Goal: Transaction & Acquisition: Purchase product/service

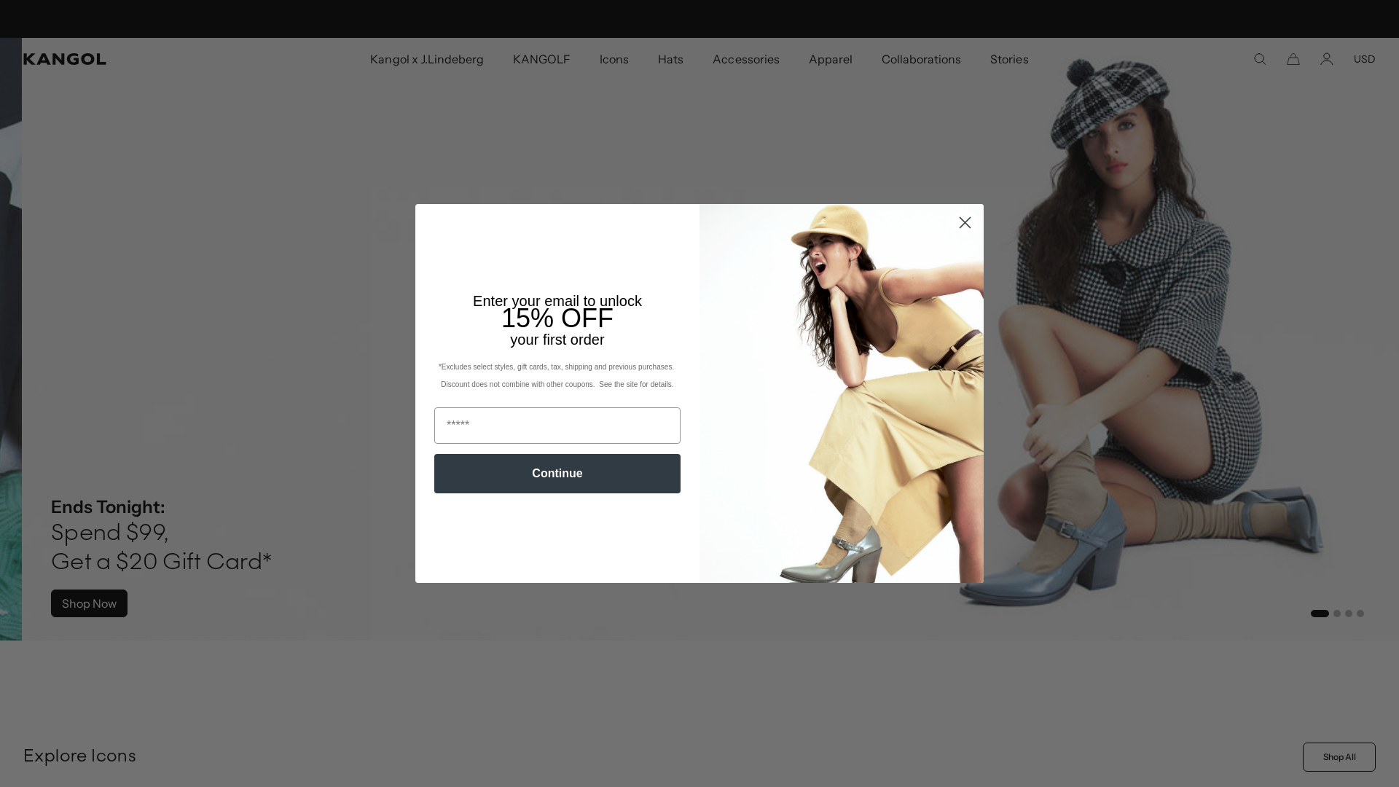
scroll to position [0, 300]
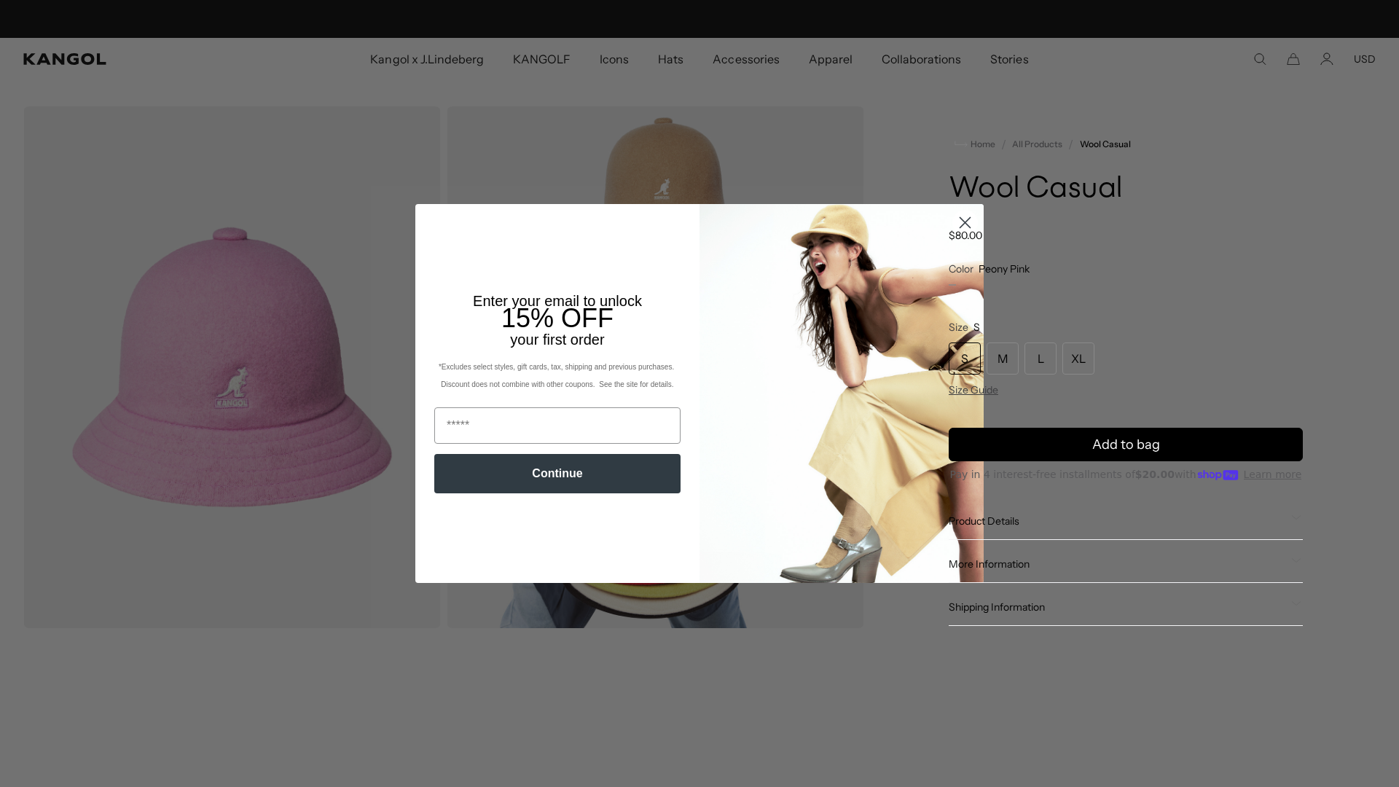
scroll to position [0, 300]
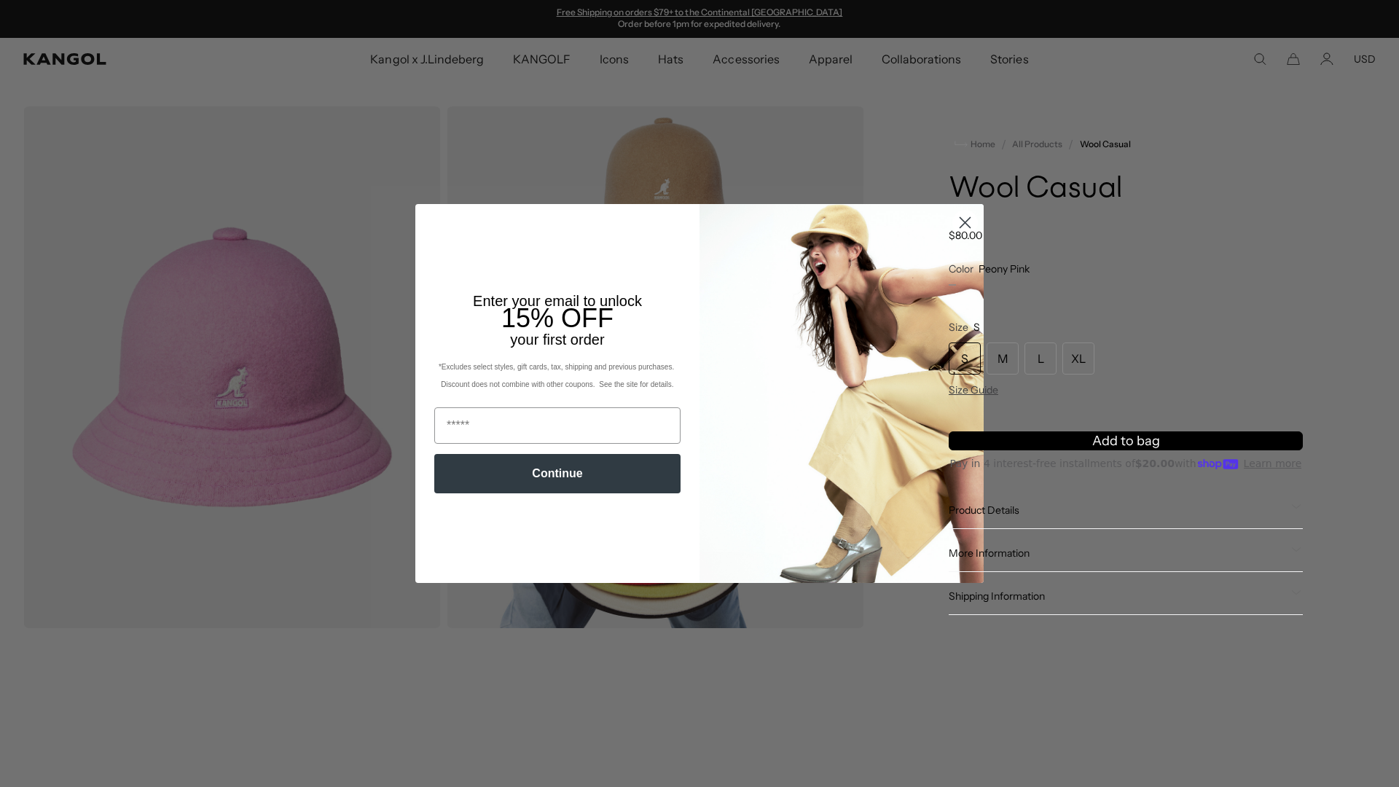
click at [1116, 437] on span "Add to bag" at bounding box center [1126, 441] width 68 height 20
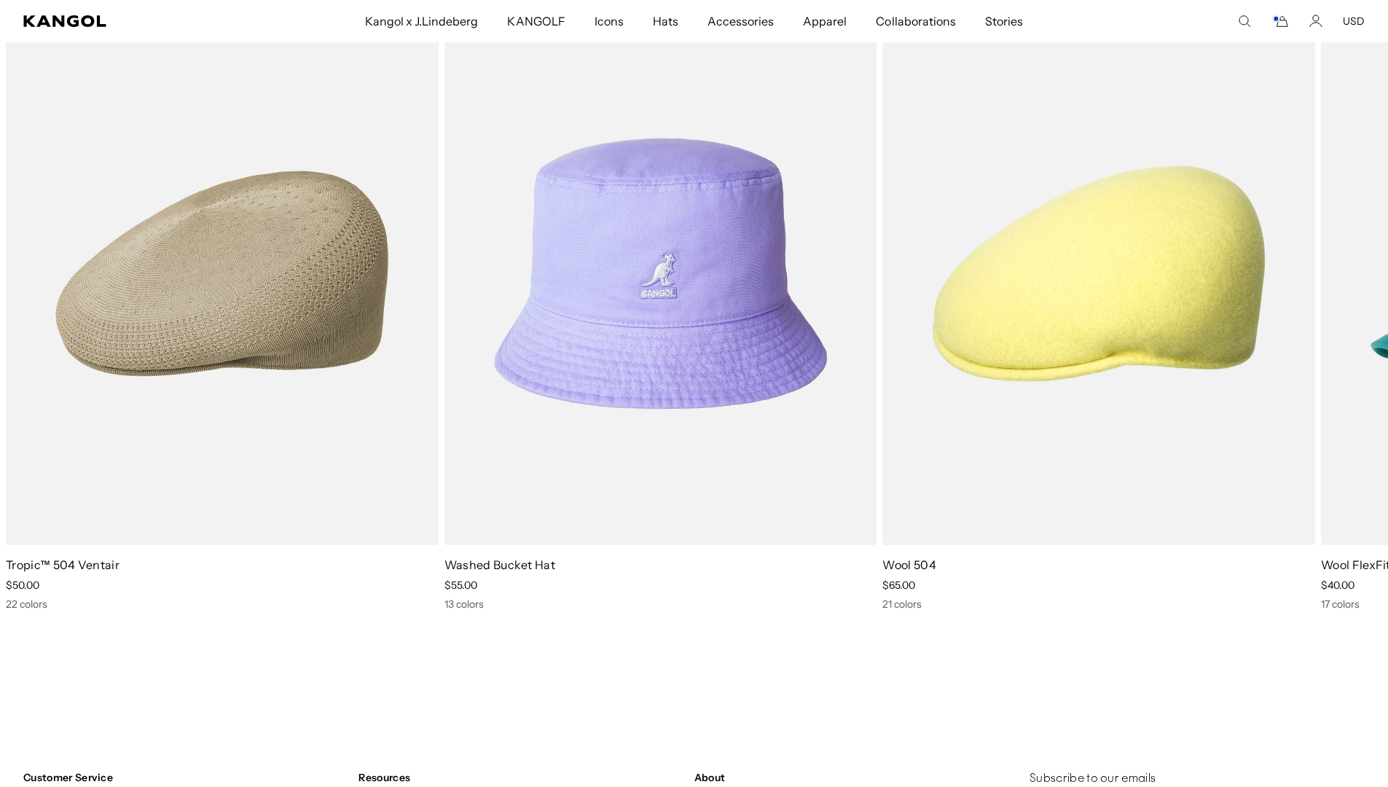
scroll to position [0, 300]
